Goal: Register for event/course

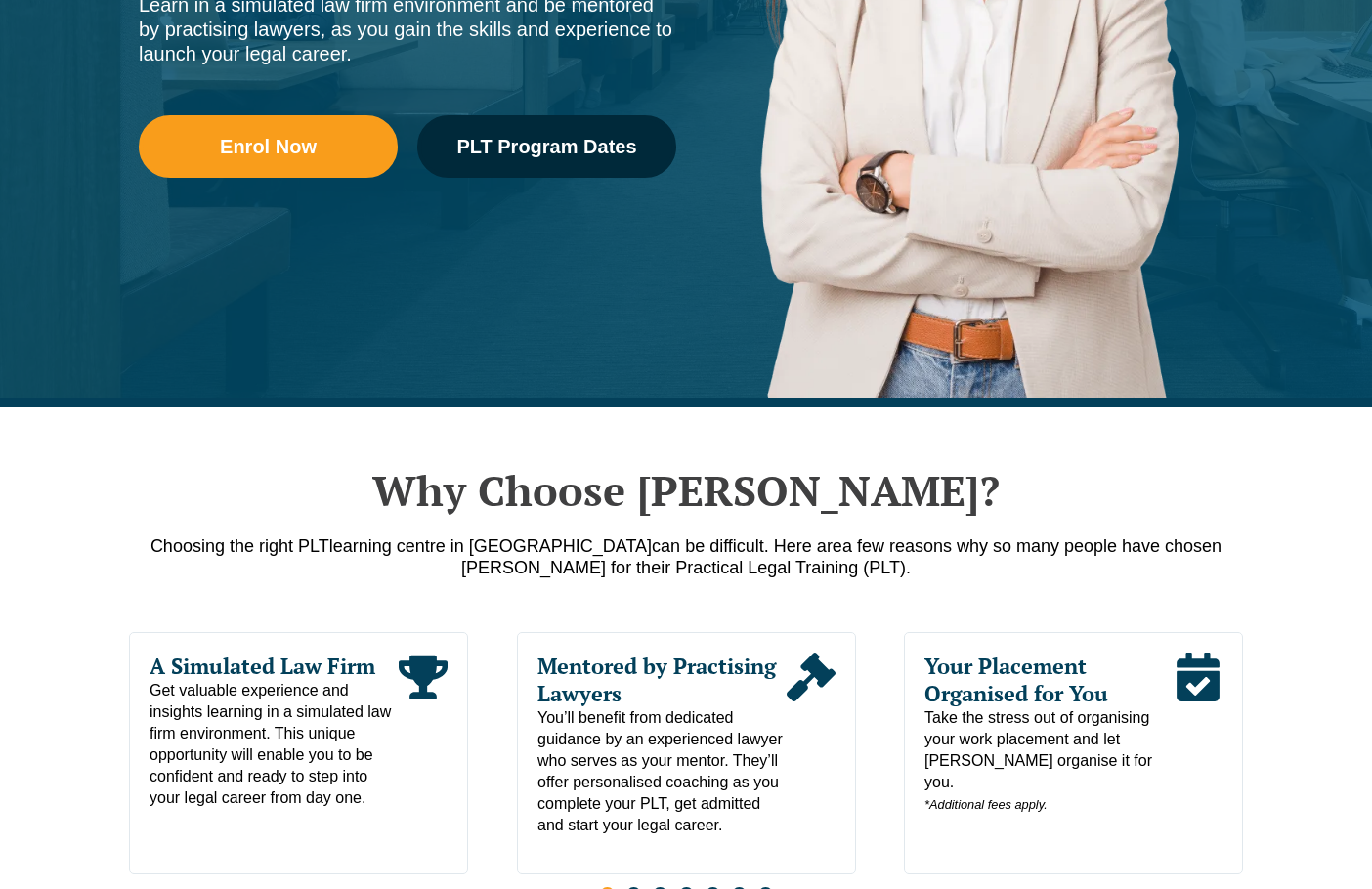
click at [512, 131] on link "CPD Programs" at bounding box center [458, 91] width 119 height 85
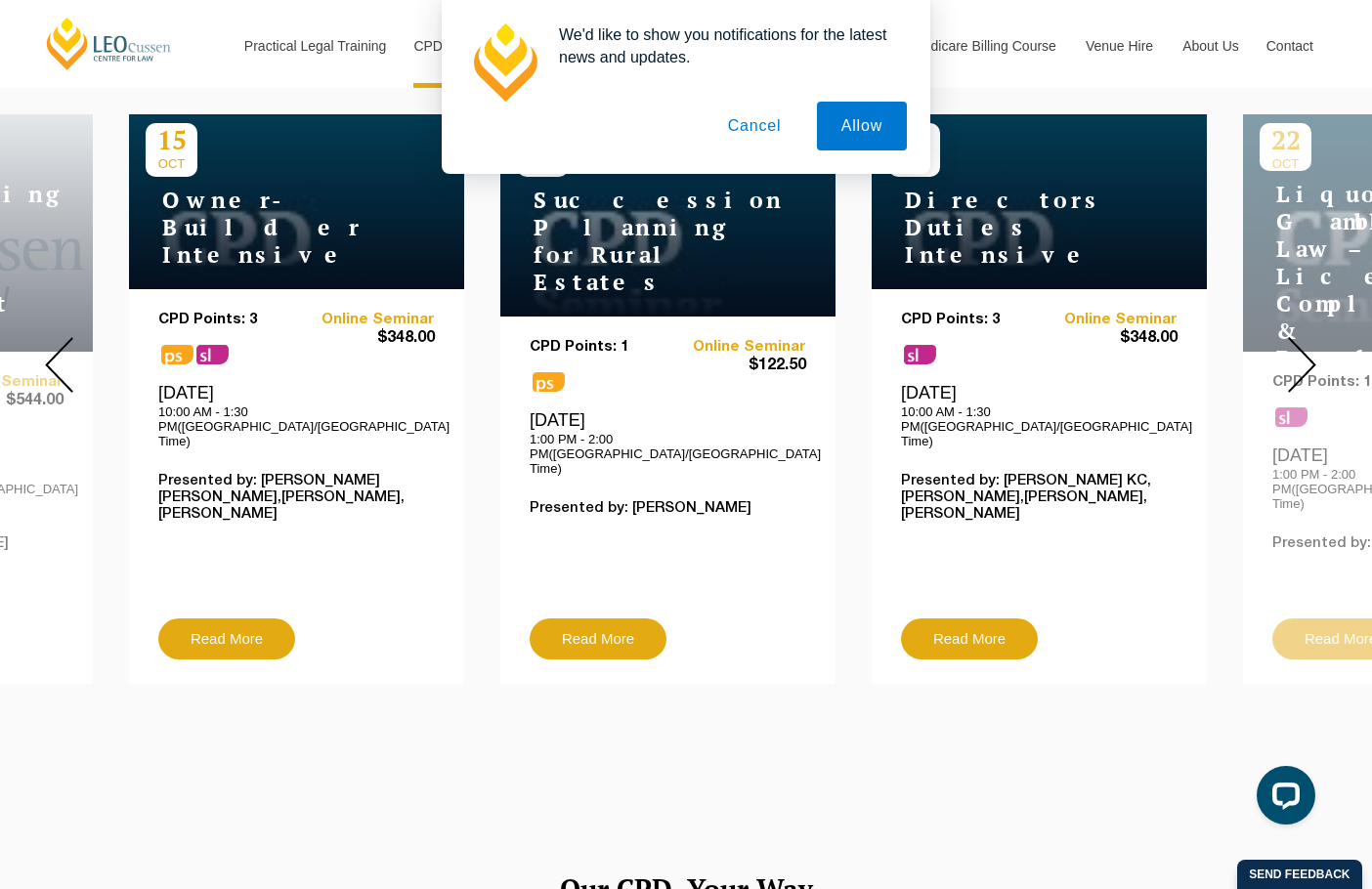
click at [758, 123] on button "Cancel" at bounding box center [755, 125] width 102 height 49
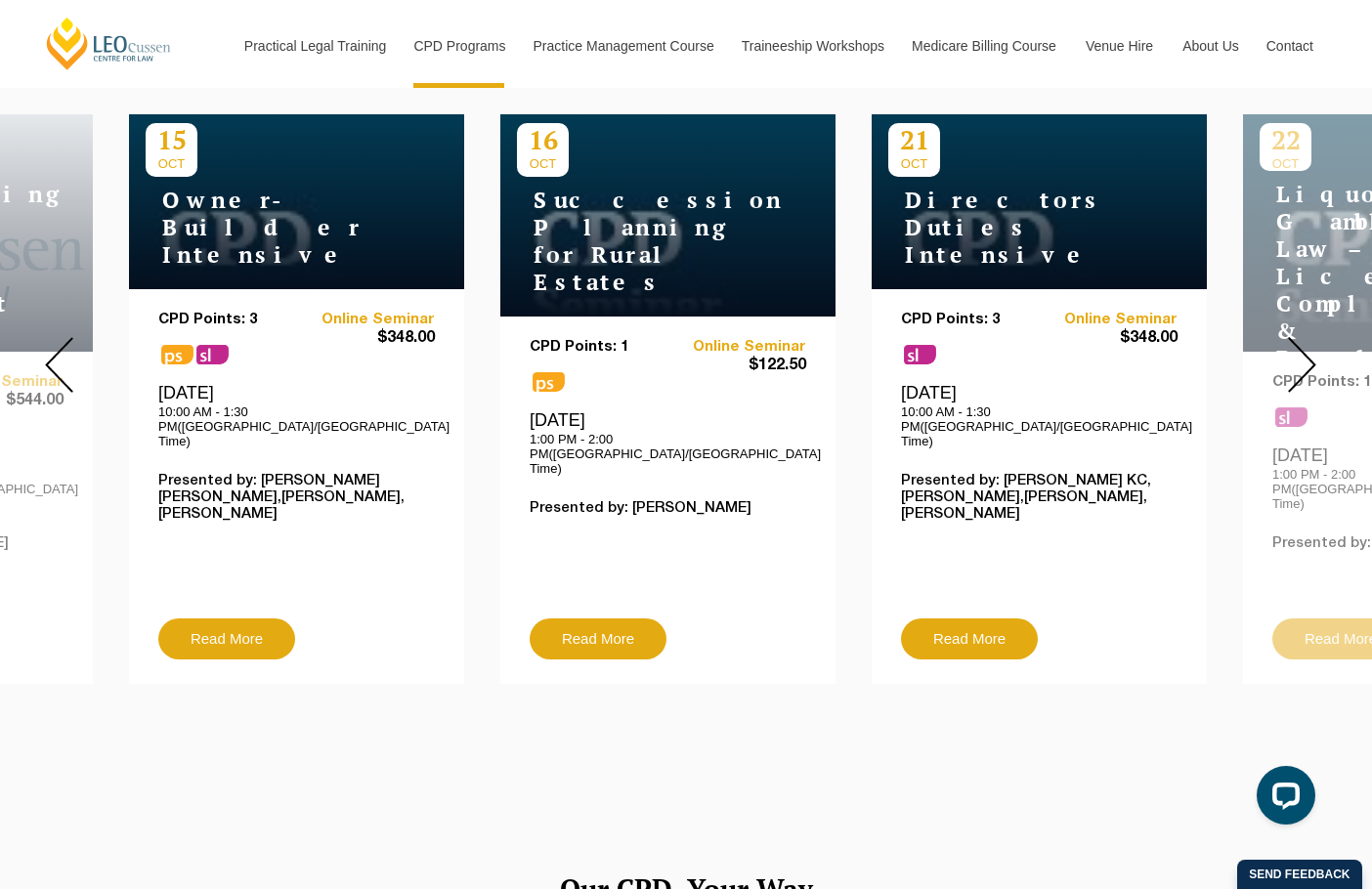
click at [1312, 351] on img at bounding box center [1302, 365] width 29 height 56
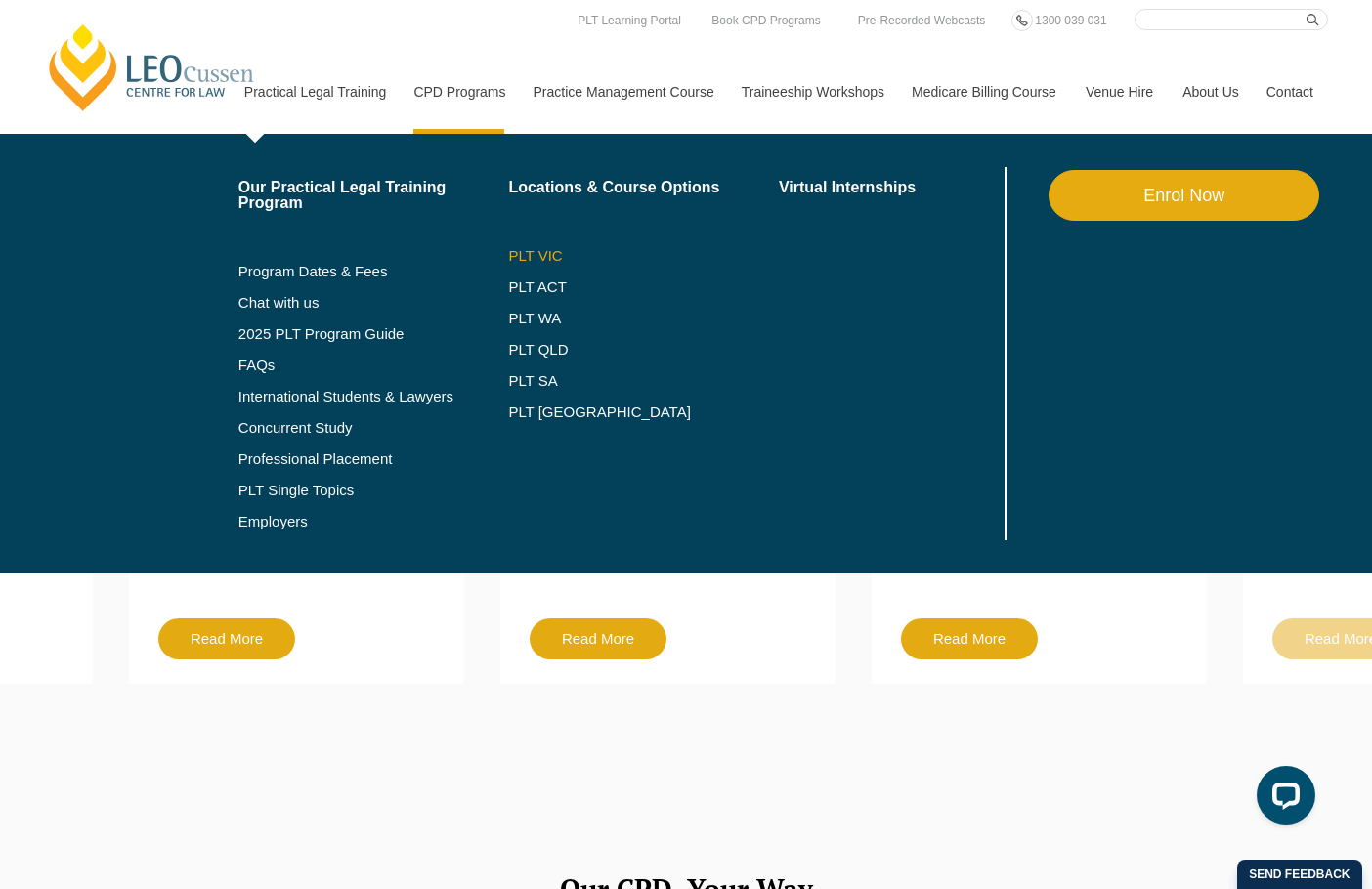
click at [536, 258] on link "PLT VIC" at bounding box center [643, 257] width 270 height 16
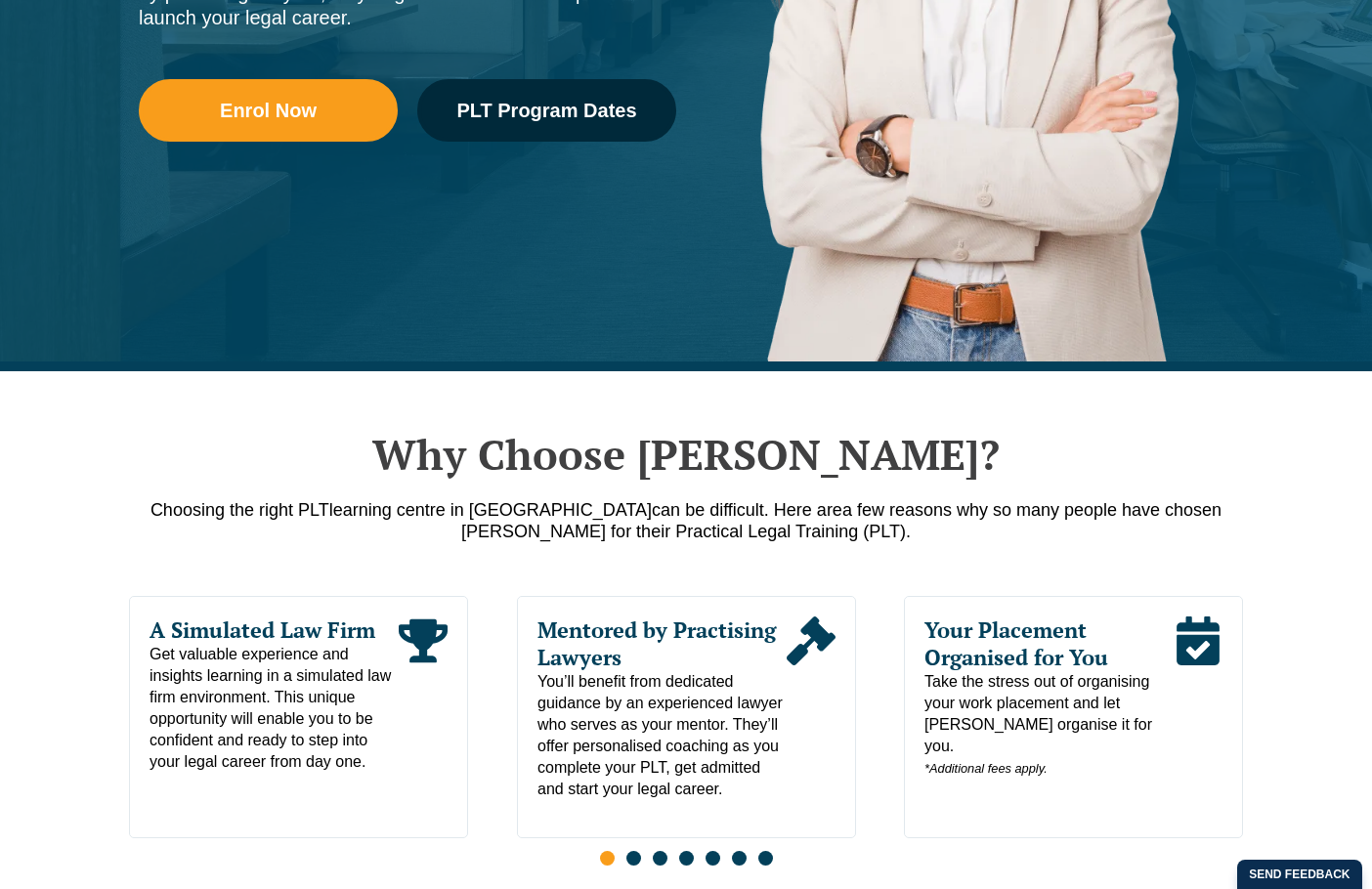
scroll to position [391, 0]
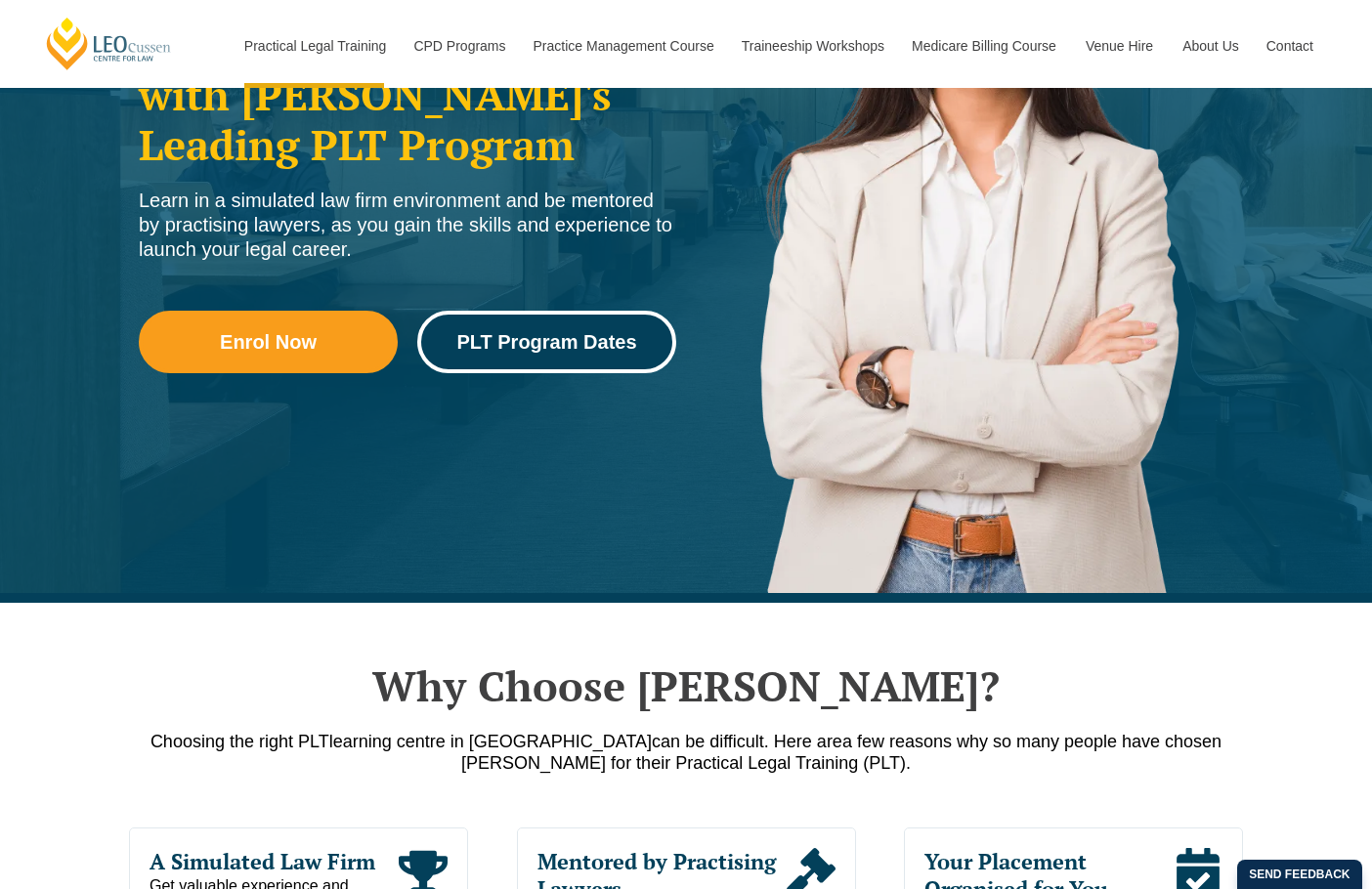
click at [627, 339] on span "PLT Program Dates" at bounding box center [546, 342] width 180 height 20
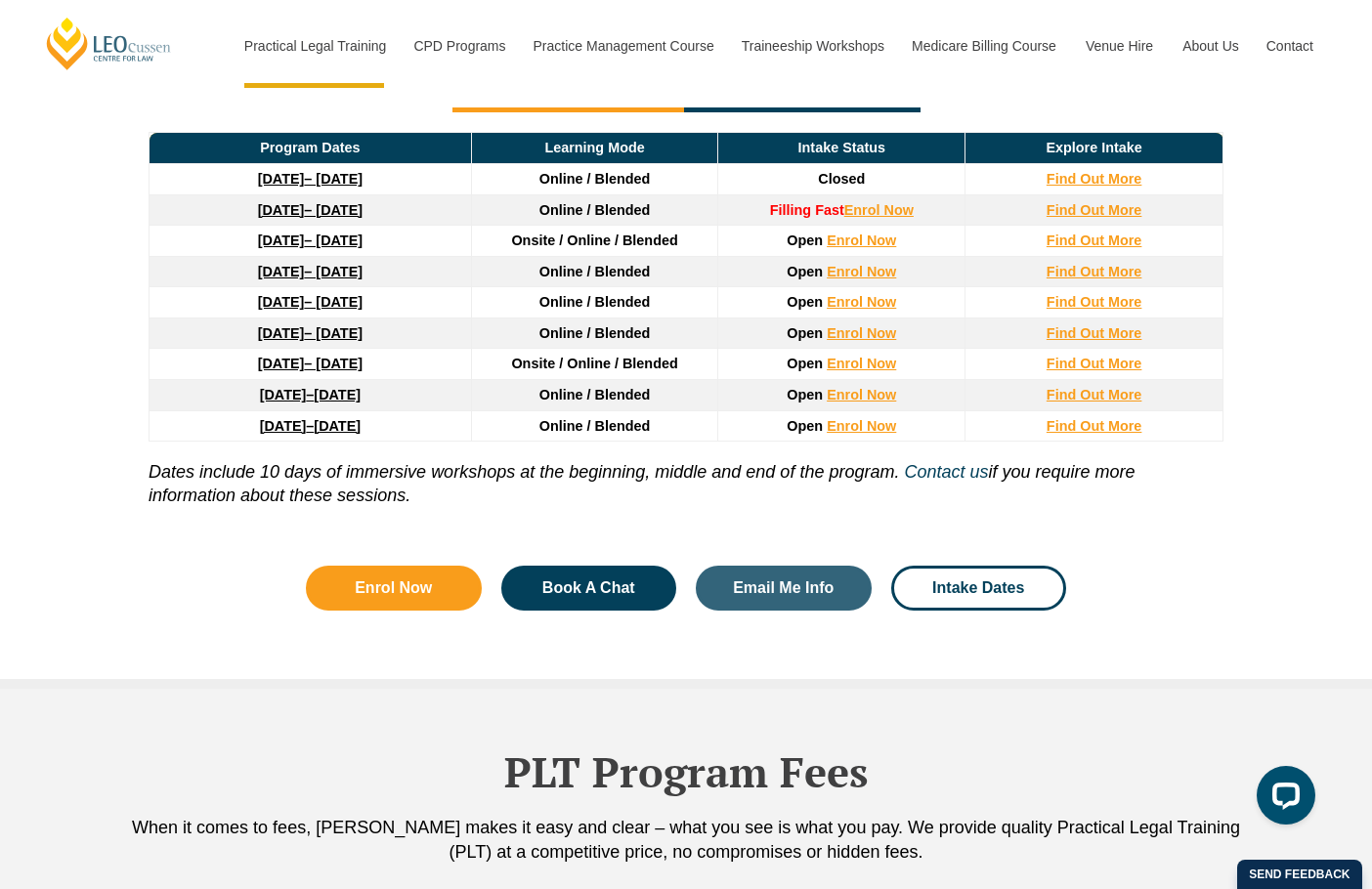
scroll to position [2747, 0]
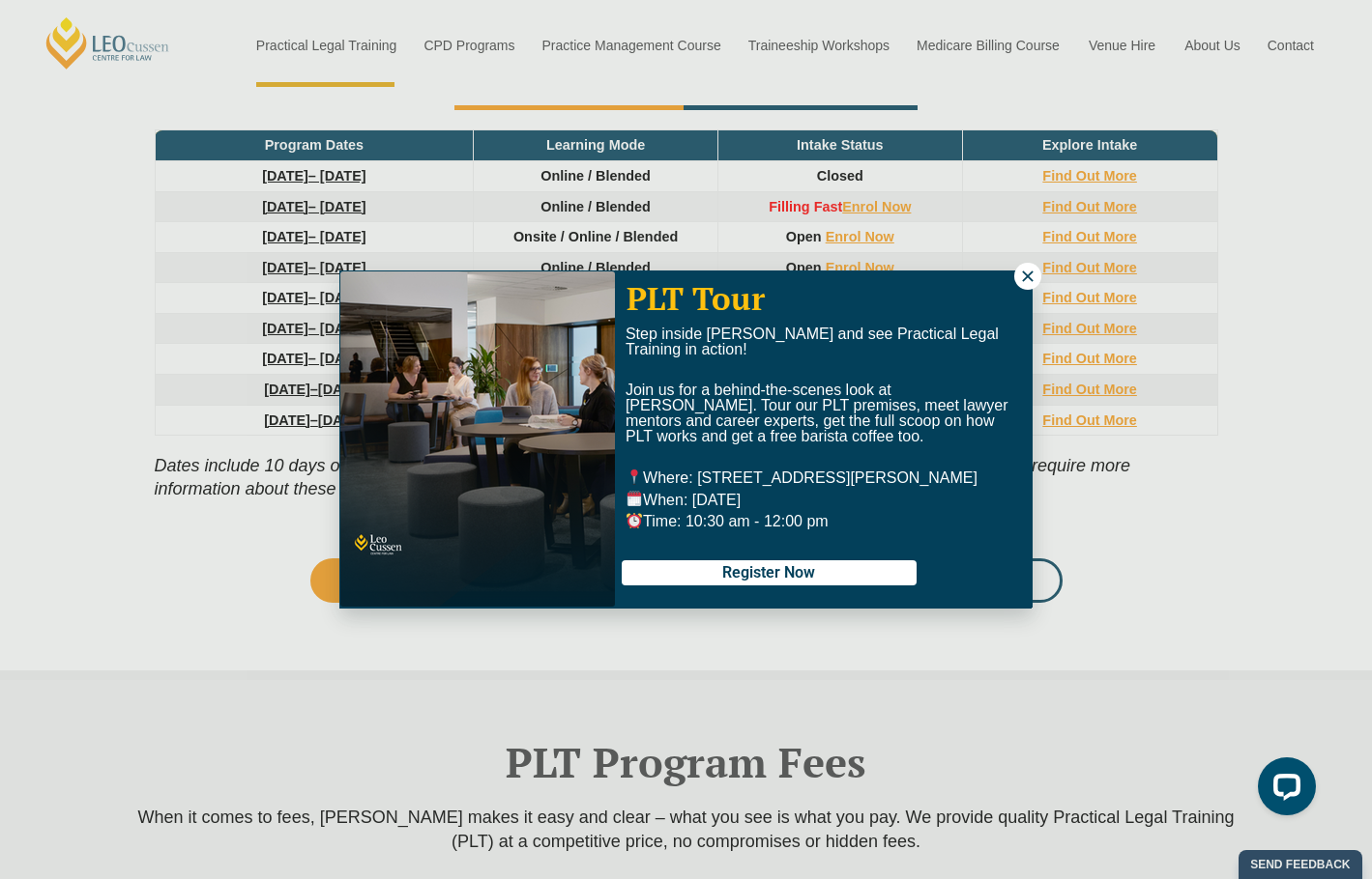
click at [1031, 277] on icon at bounding box center [1028, 276] width 18 height 18
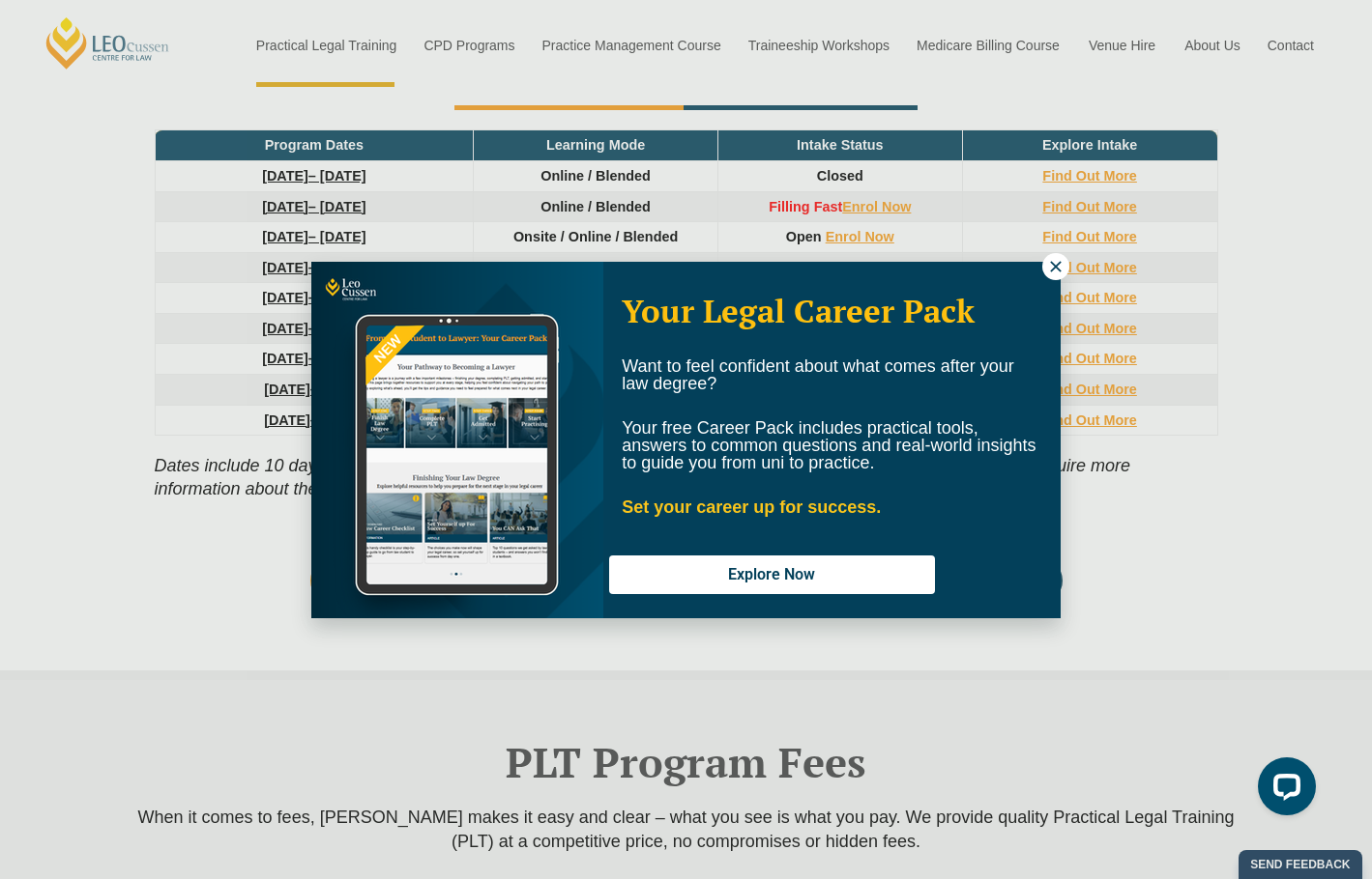
click at [1060, 265] on icon at bounding box center [1056, 266] width 18 height 18
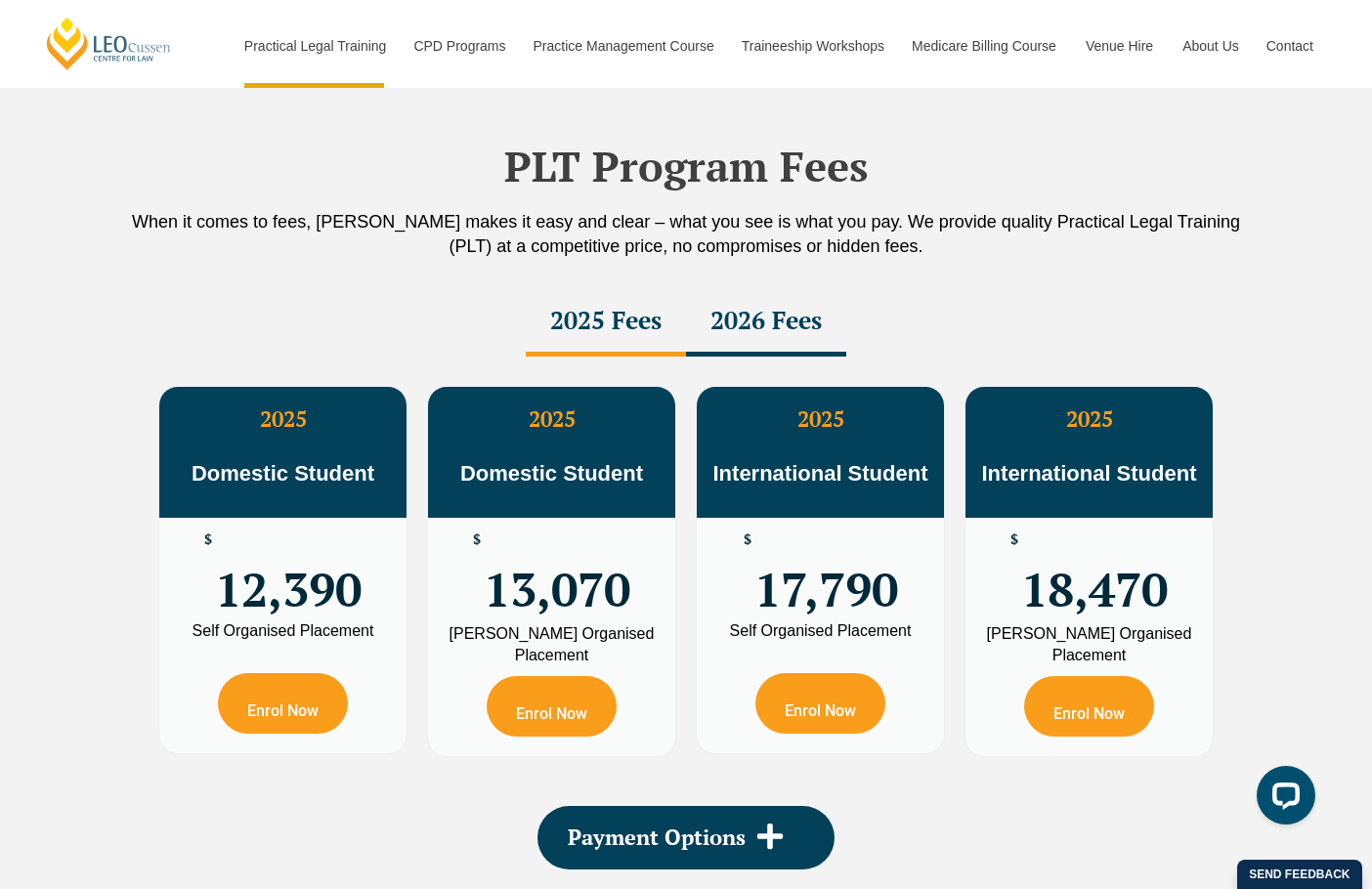
scroll to position [3528, 0]
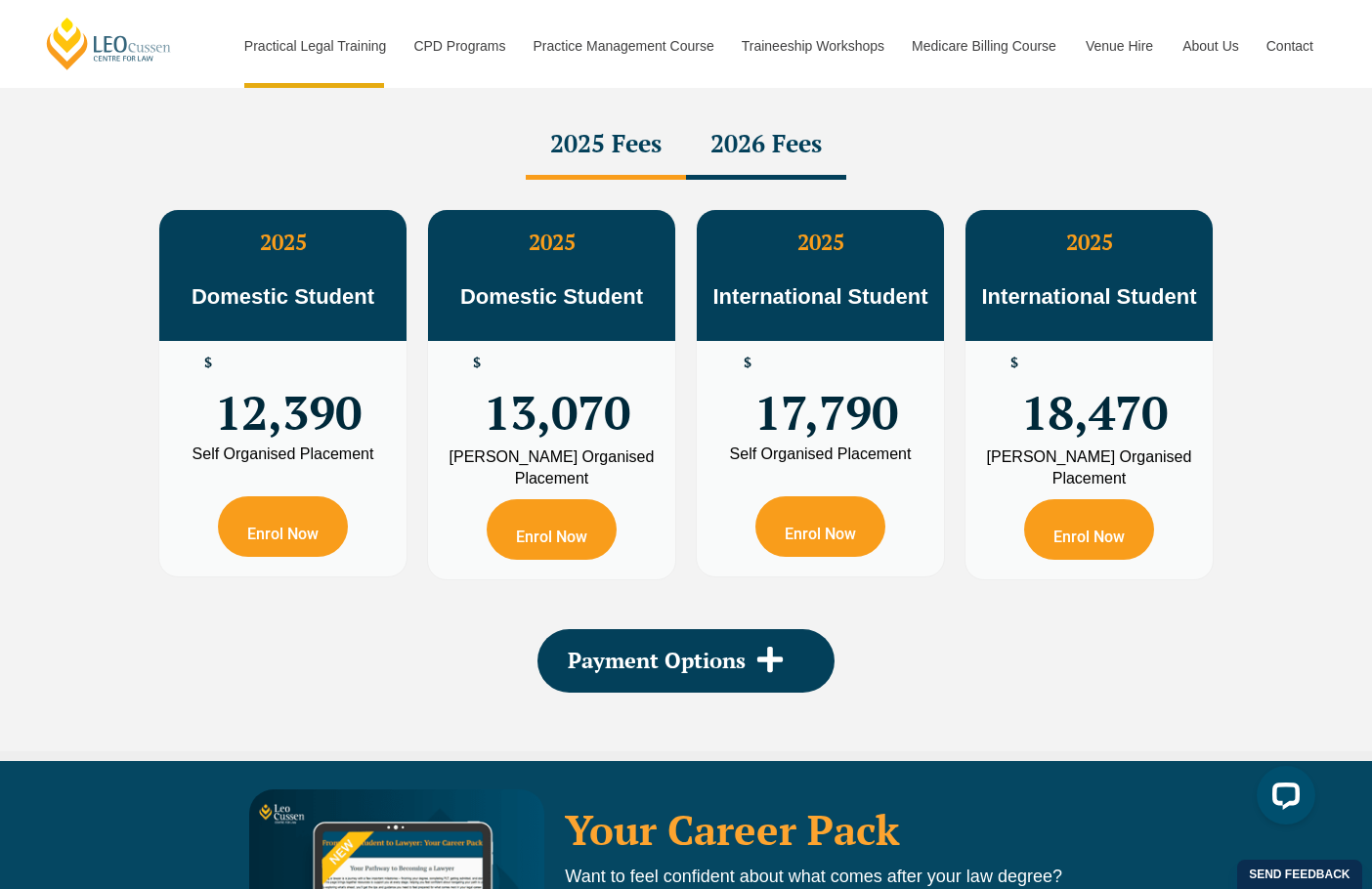
click at [735, 150] on div "2026 Fees" at bounding box center [766, 145] width 160 height 69
click at [637, 166] on div "2025 Fees" at bounding box center [605, 145] width 160 height 69
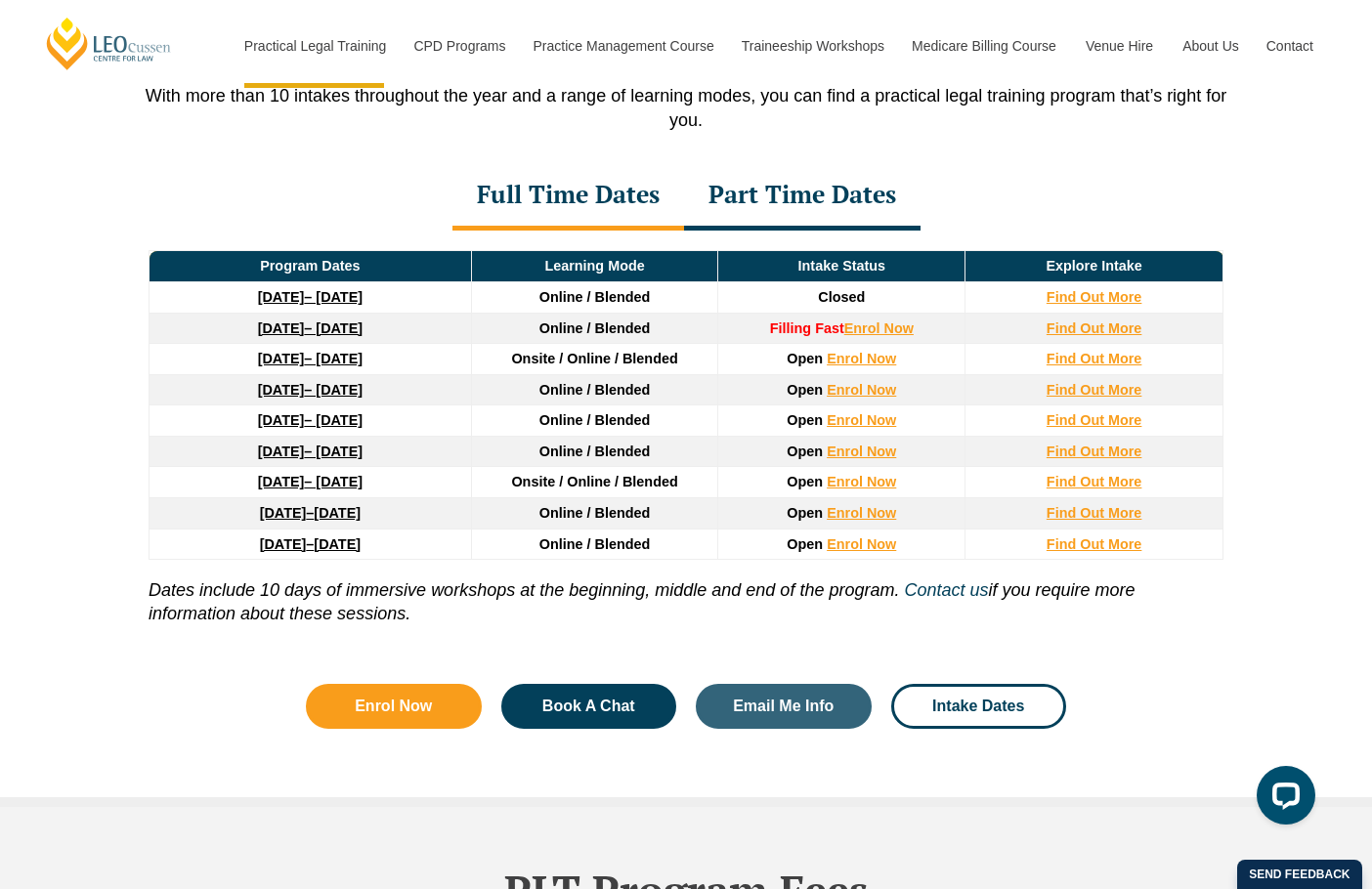
scroll to position [2747, 0]
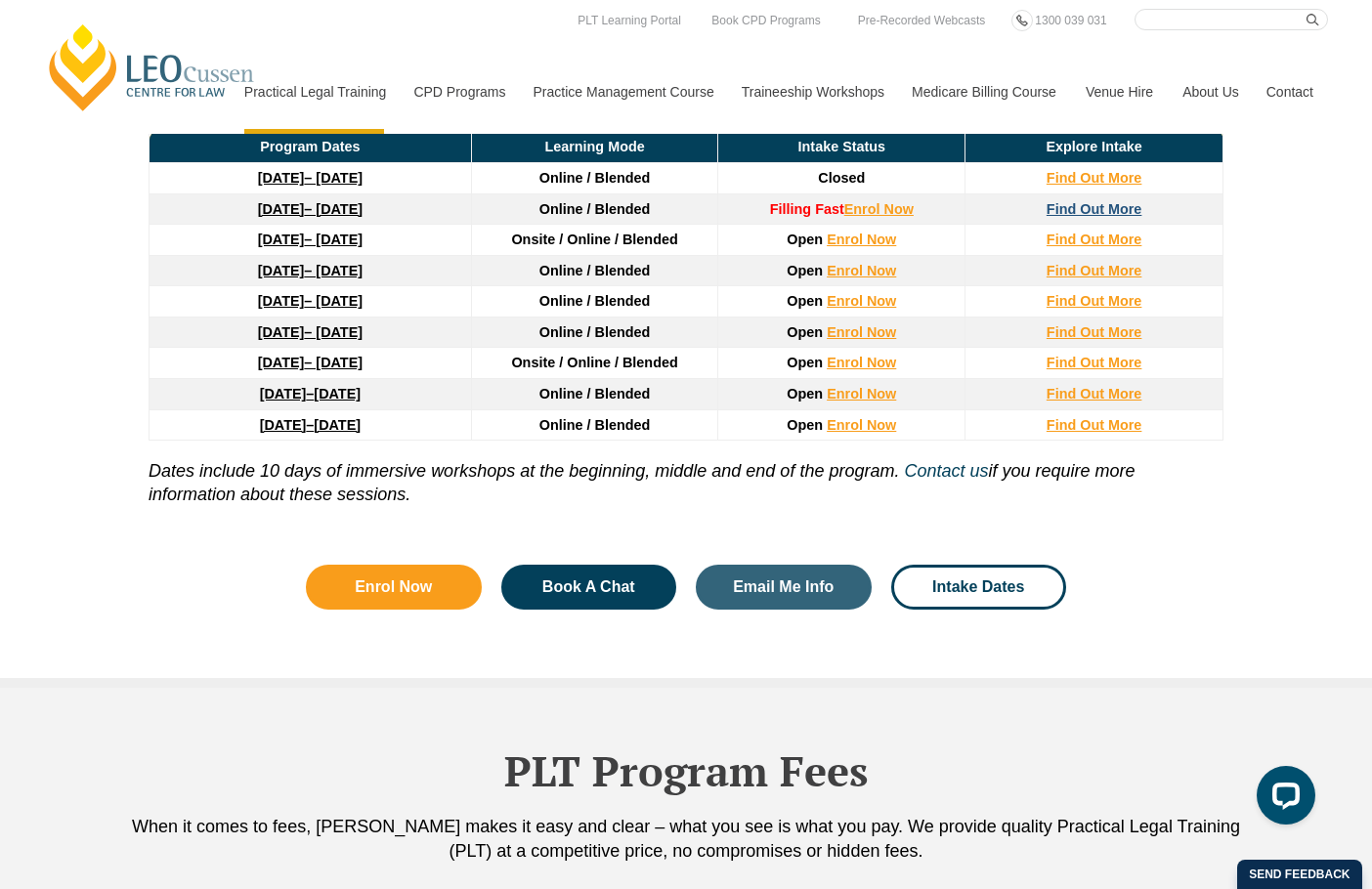
click at [1070, 216] on strong "Find Out More" at bounding box center [1095, 209] width 95 height 16
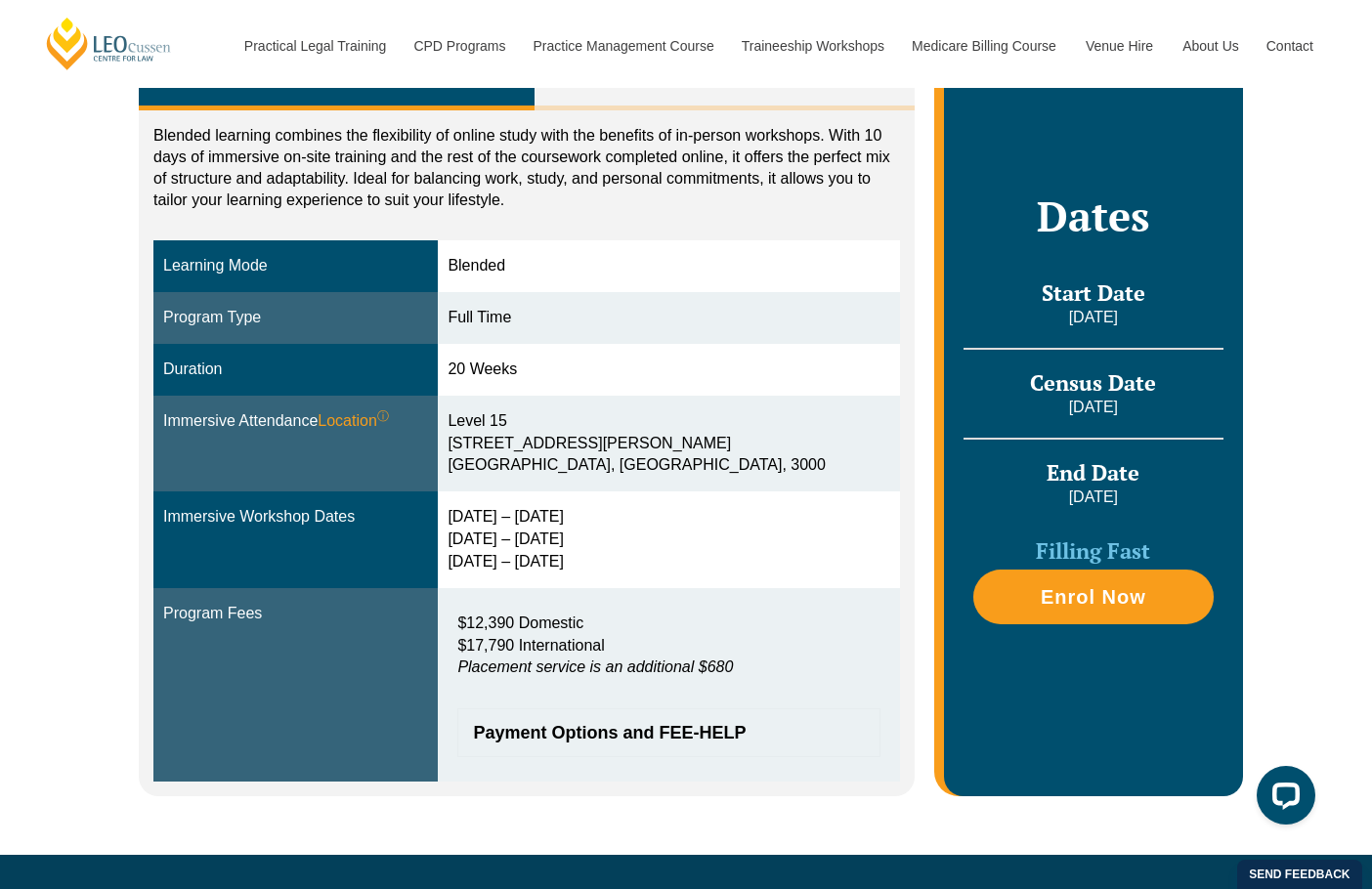
scroll to position [97, 0]
